Goal: Information Seeking & Learning: Stay updated

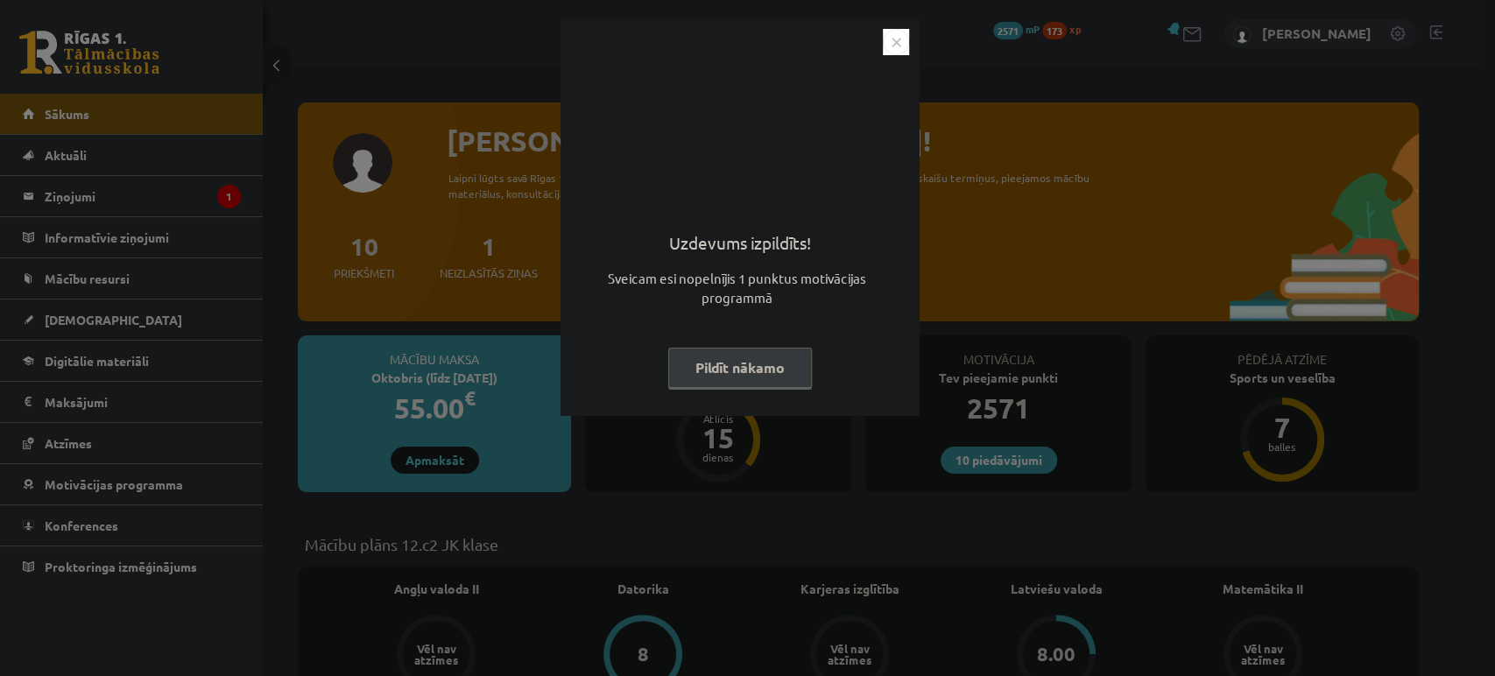
click at [714, 370] on button "Pildīt nākamo" at bounding box center [740, 368] width 144 height 40
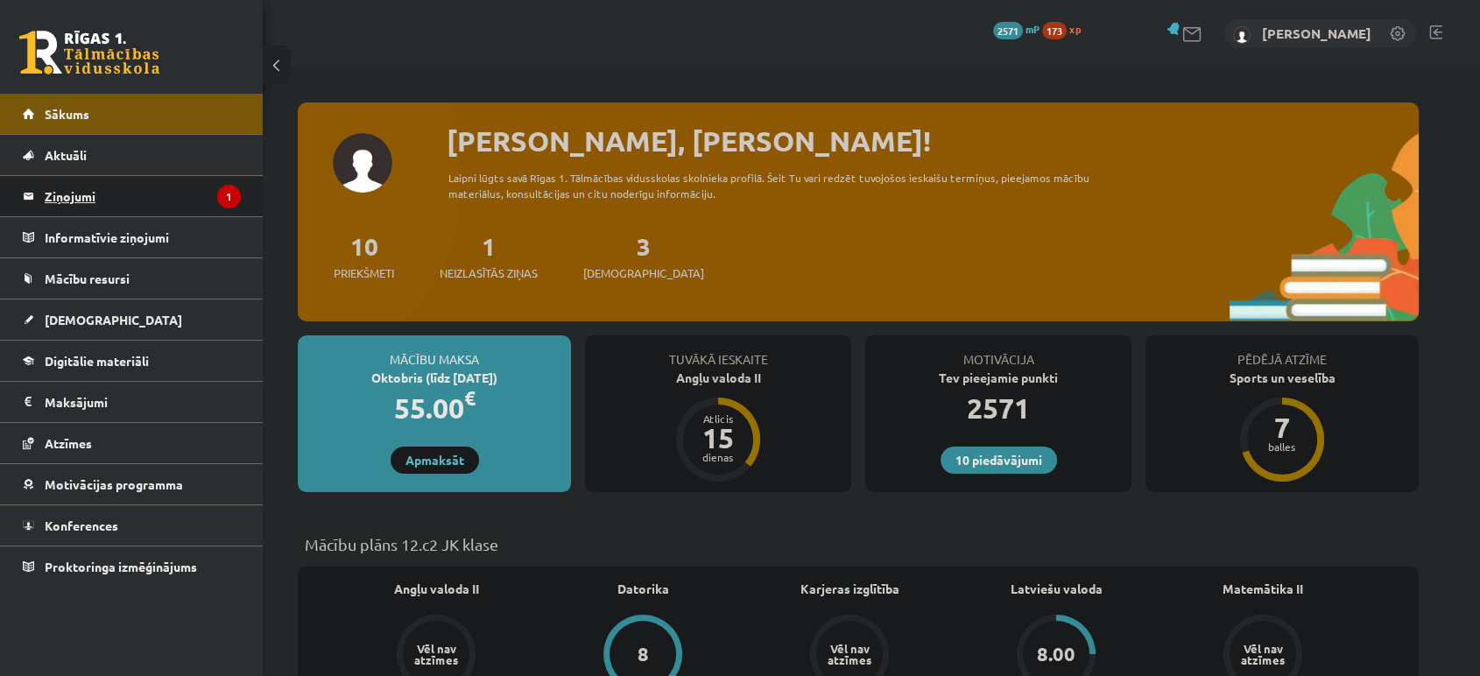
click at [201, 193] on legend "Ziņojumi 1" at bounding box center [143, 196] width 196 height 40
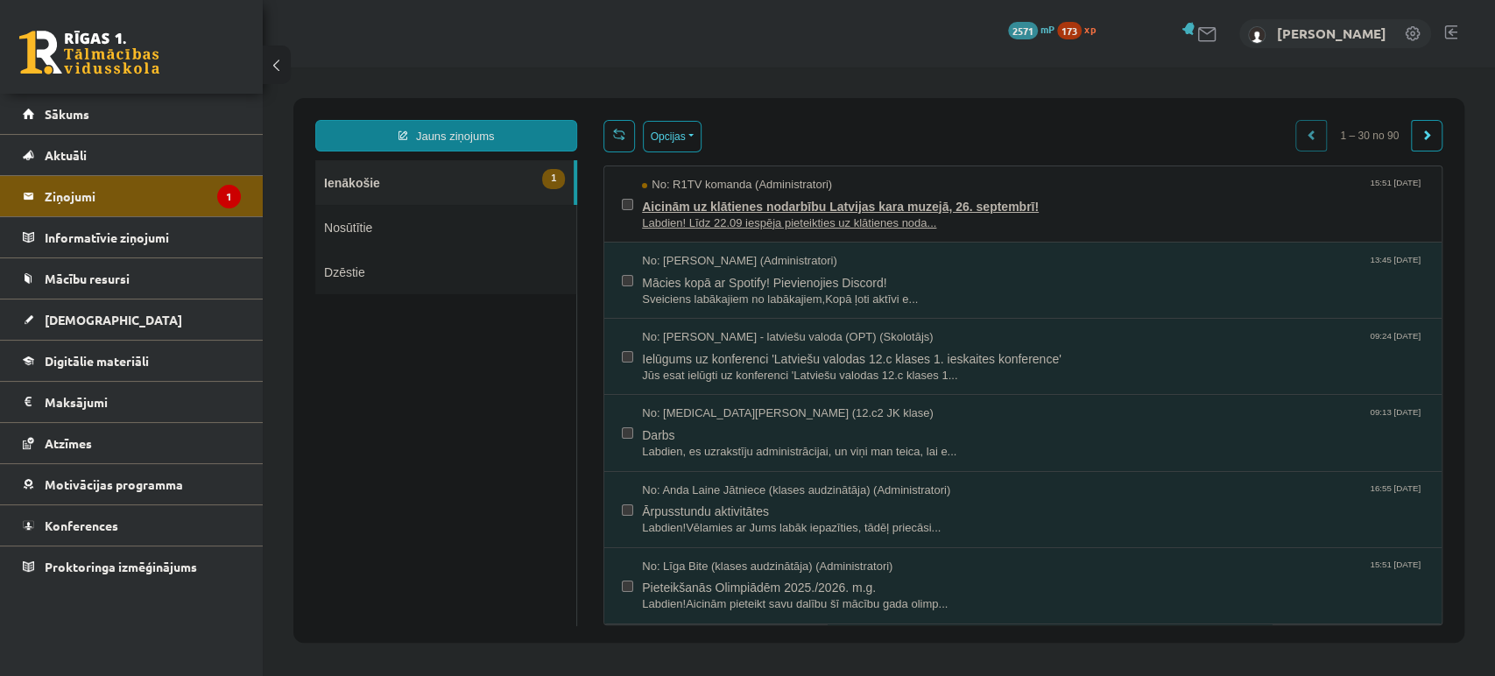
click at [787, 208] on span "Aicinām uz klātienes nodarbību Latvijas kara muzejā, 26. septembrī!" at bounding box center [1033, 205] width 782 height 22
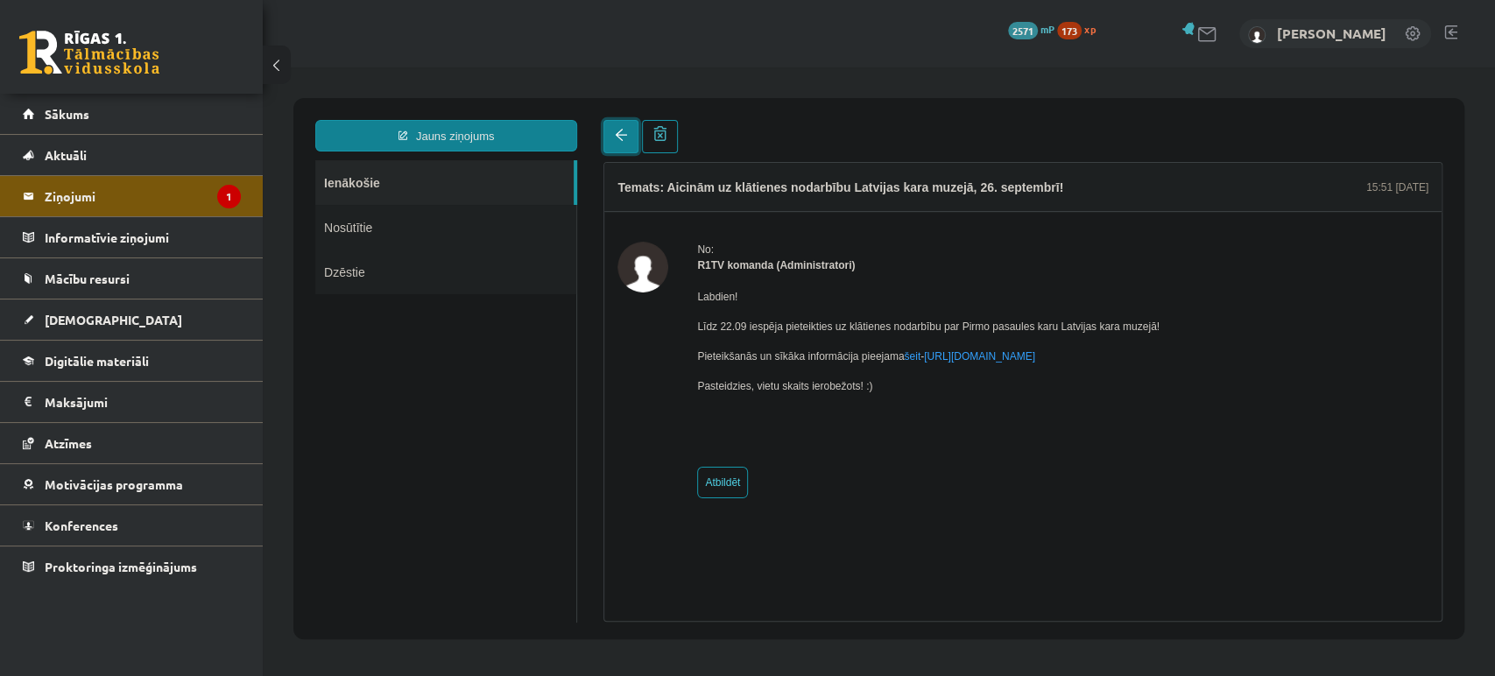
click at [615, 141] on span at bounding box center [621, 135] width 12 height 12
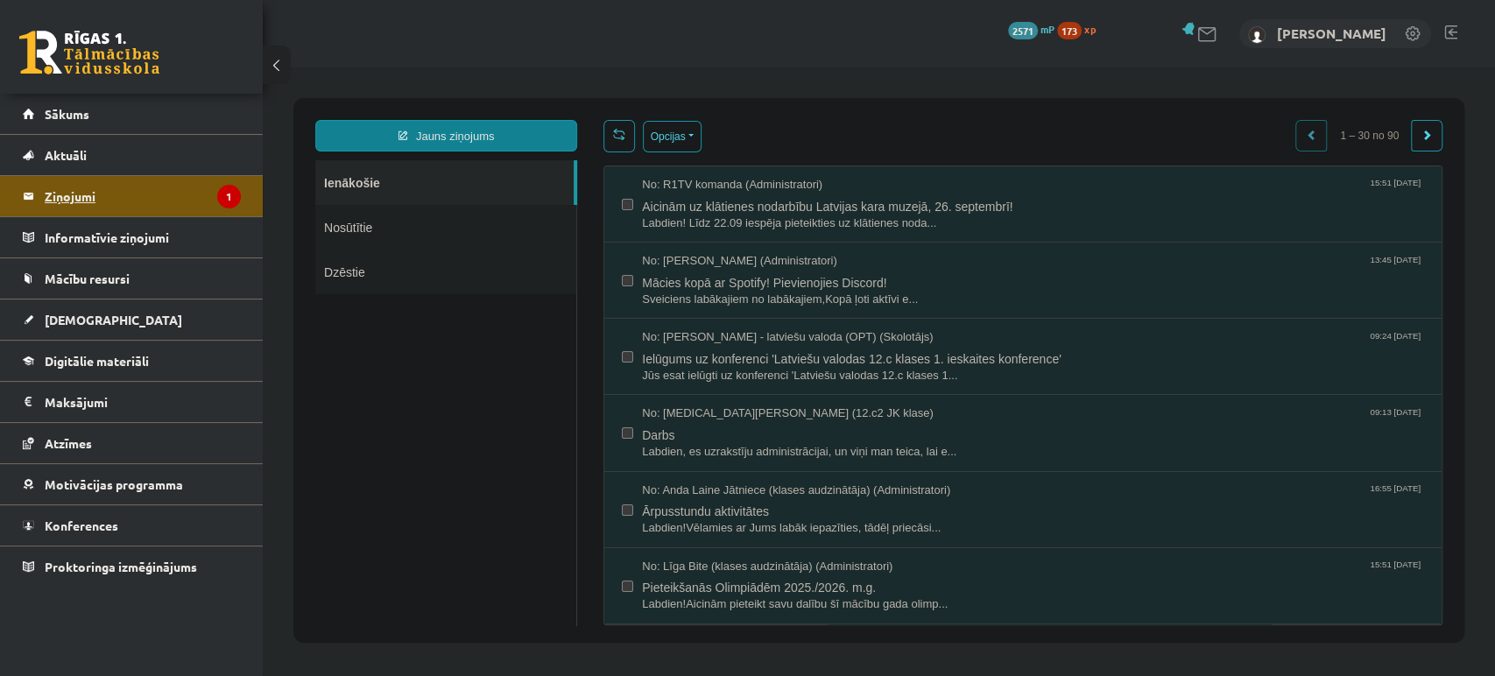
click at [190, 197] on legend "Ziņojumi 1" at bounding box center [143, 196] width 196 height 40
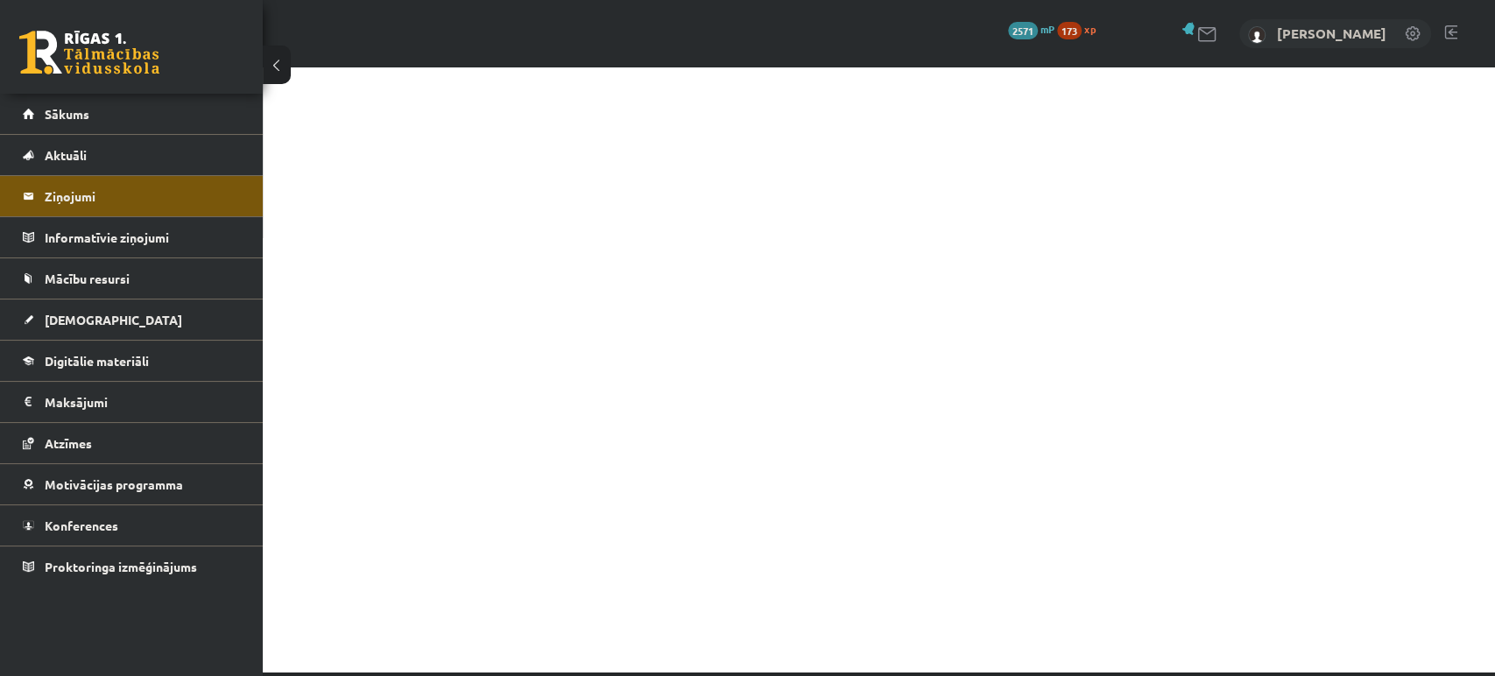
click at [109, 62] on link at bounding box center [89, 53] width 140 height 44
